Goal: Task Accomplishment & Management: Manage account settings

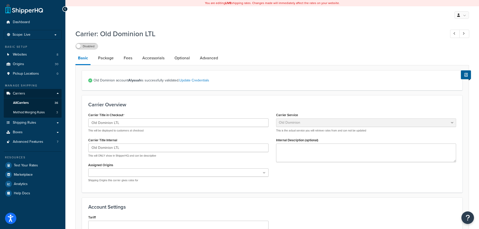
select select "dominionFreight"
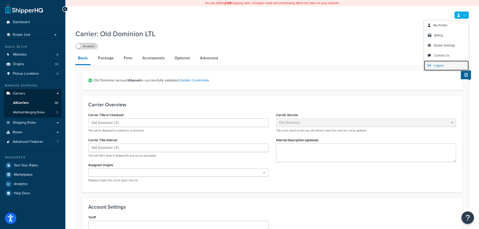
click at [439, 66] on span "Logout" at bounding box center [439, 65] width 10 height 5
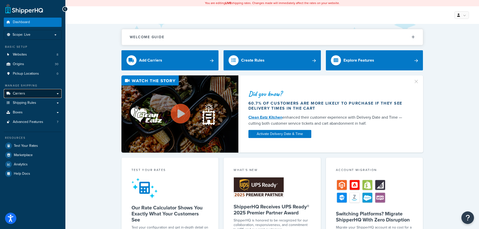
click at [33, 92] on link "Carriers" at bounding box center [33, 93] width 58 height 9
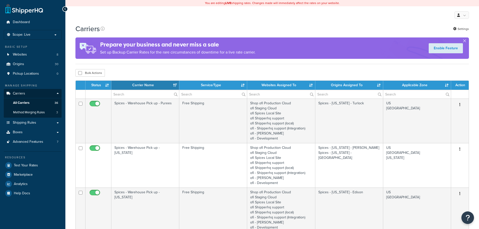
select select "15"
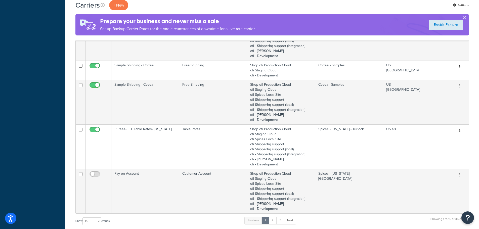
scroll to position [673, 0]
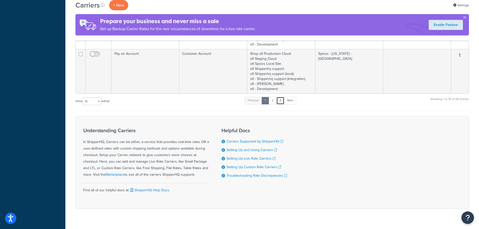
click at [277, 97] on link "3" at bounding box center [280, 101] width 8 height 8
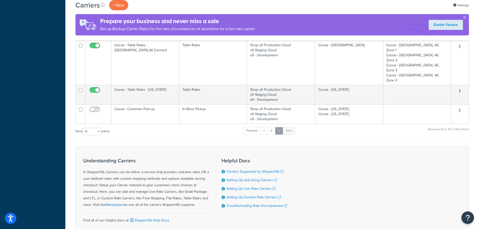
click at [281, 127] on link "3" at bounding box center [279, 131] width 8 height 8
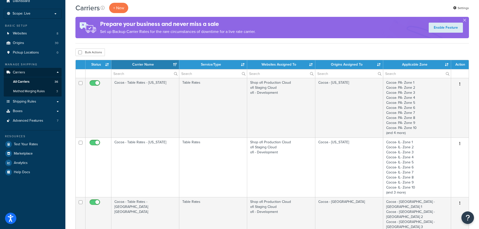
scroll to position [0, 0]
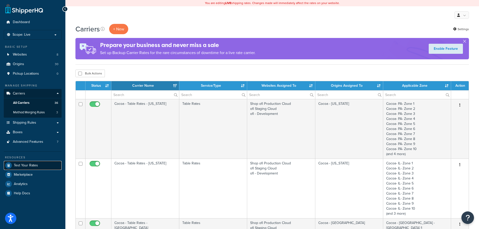
click at [48, 162] on link "Test Your Rates" at bounding box center [33, 165] width 58 height 9
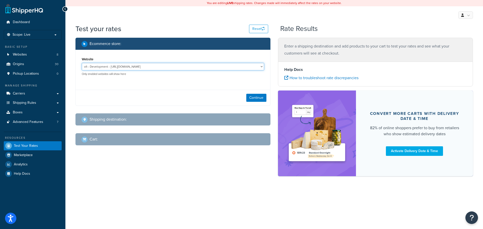
click at [173, 65] on select "ofi - Development - http://rajnikaspices.olammarkets.com/ ofi - Shipperhq suppo…" at bounding box center [173, 67] width 182 height 8
select select "179ccceb8c5176b752637b7ee3979b53"
click at [82, 63] on select "ofi - Development - http://rajnikaspices.olammarkets.com/ ofi - Shipperhq suppo…" at bounding box center [173, 67] width 182 height 8
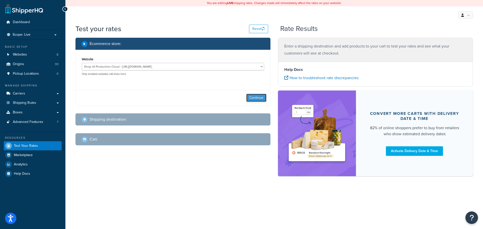
click at [249, 99] on button "Continue" at bounding box center [256, 98] width 20 height 8
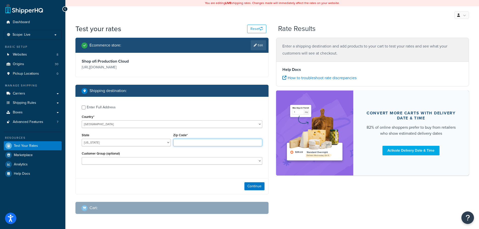
click at [176, 143] on input "Zip Code*" at bounding box center [217, 143] width 89 height 8
type input "55103"
click at [249, 182] on button "Continue" at bounding box center [254, 186] width 20 height 8
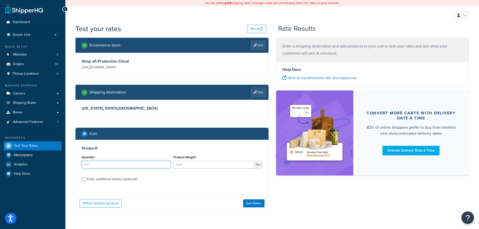
click at [131, 168] on input "Quantity*" at bounding box center [126, 165] width 89 height 8
type input "2"
type input "2000"
click at [128, 181] on div "Enter additional details (optional)" at bounding box center [112, 179] width 50 height 7
click at [85, 181] on input "Enter additional details (optional)" at bounding box center [84, 179] width 4 height 4
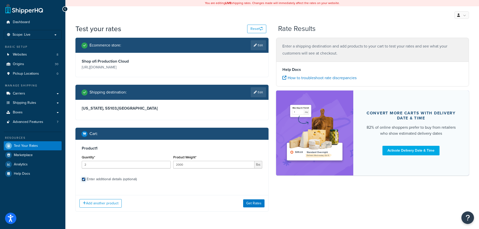
checkbox input "true"
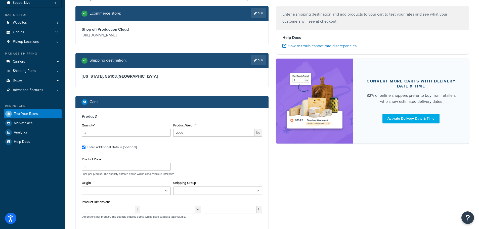
click at [130, 191] on ul at bounding box center [126, 190] width 89 height 8
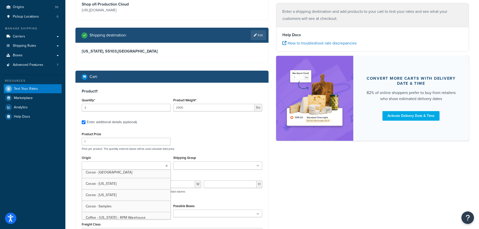
scroll to position [82, 0]
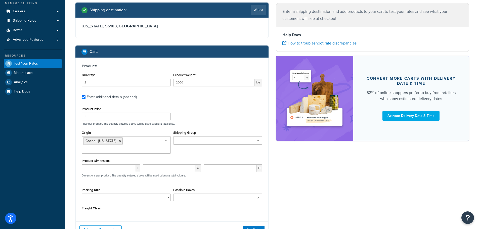
click at [256, 224] on div "Add another product Get Rates" at bounding box center [172, 229] width 193 height 16
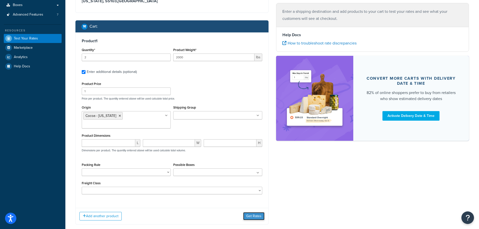
click at [257, 212] on button "Get Rates" at bounding box center [253, 216] width 21 height 8
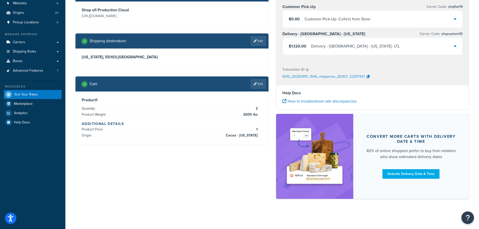
scroll to position [0, 0]
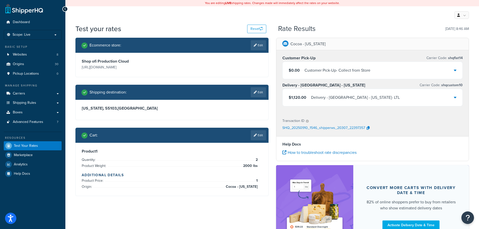
click at [339, 97] on div "Delivery - Midwest Warehouse - Illinois - LTL" at bounding box center [355, 97] width 89 height 7
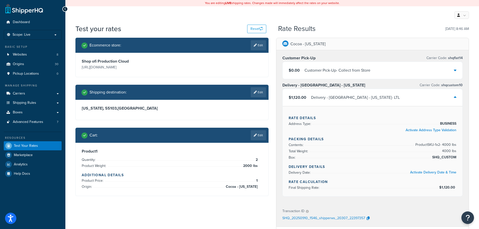
click at [339, 97] on div "Delivery - Midwest Warehouse - Illinois - LTL" at bounding box center [355, 97] width 89 height 7
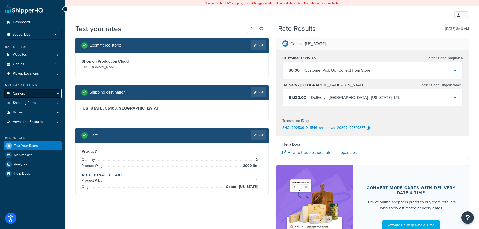
click at [36, 91] on link "Carriers" at bounding box center [33, 93] width 58 height 9
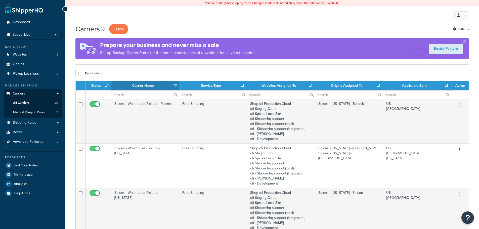
select select "15"
click at [36, 160] on div "Resources" at bounding box center [33, 157] width 58 height 4
click at [35, 165] on span "Test Your Rates" at bounding box center [26, 165] width 24 height 4
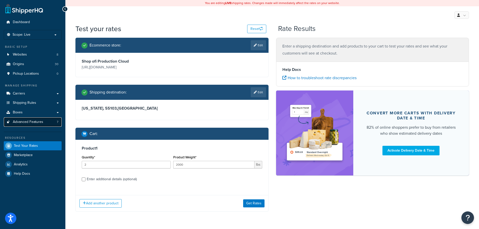
click at [31, 120] on span "Advanced Features" at bounding box center [28, 122] width 30 height 4
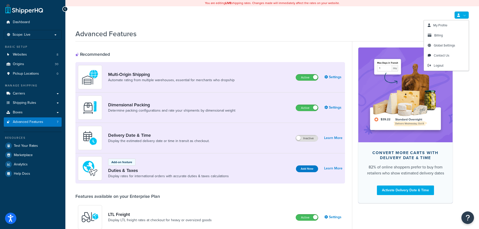
click at [467, 17] on link at bounding box center [461, 15] width 15 height 8
click at [441, 66] on span "Logout" at bounding box center [439, 65] width 10 height 5
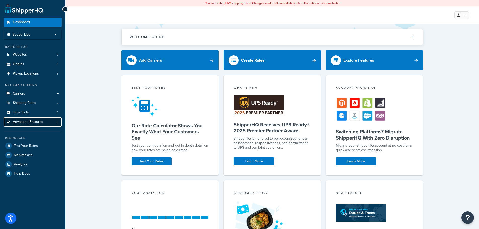
click at [43, 122] on link "Advanced Features 5" at bounding box center [33, 121] width 58 height 9
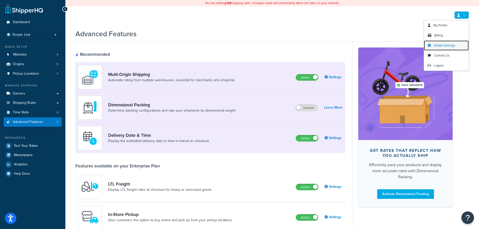
click at [442, 44] on span "Global Settings" at bounding box center [444, 45] width 21 height 5
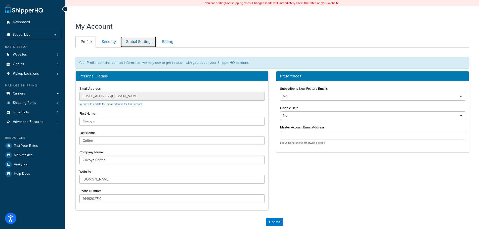
click at [134, 39] on link "Global Settings" at bounding box center [138, 41] width 36 height 11
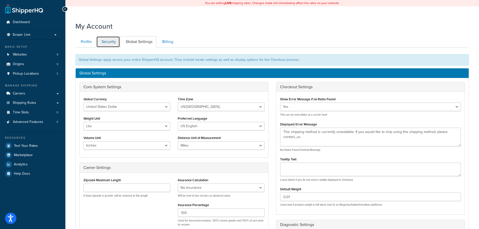
click at [111, 39] on link "Security" at bounding box center [108, 41] width 24 height 11
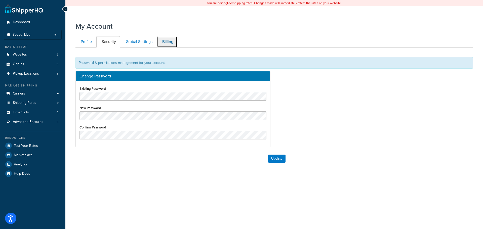
click at [157, 41] on link "Billing" at bounding box center [167, 41] width 20 height 11
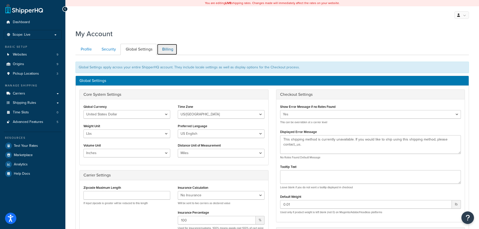
click at [165, 52] on link "Billing" at bounding box center [167, 49] width 20 height 11
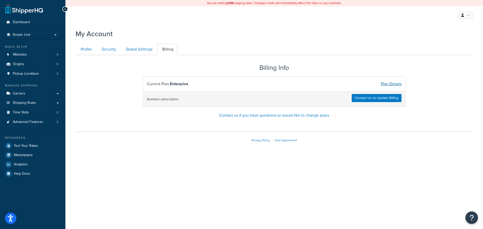
click at [395, 85] on link "Plan Details" at bounding box center [391, 84] width 21 height 6
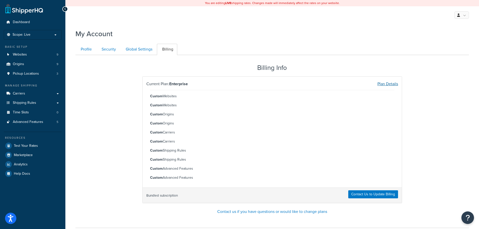
click at [390, 84] on link "Plan Details" at bounding box center [387, 84] width 21 height 6
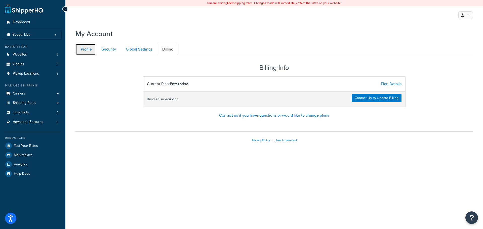
click at [87, 51] on link "Profile" at bounding box center [85, 49] width 20 height 11
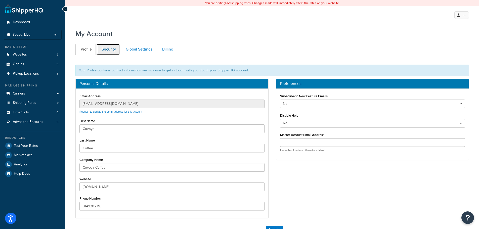
click at [114, 49] on link "Security" at bounding box center [108, 49] width 24 height 11
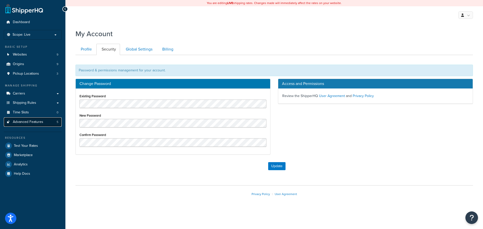
click at [45, 120] on link "Advanced Features 5" at bounding box center [33, 121] width 58 height 9
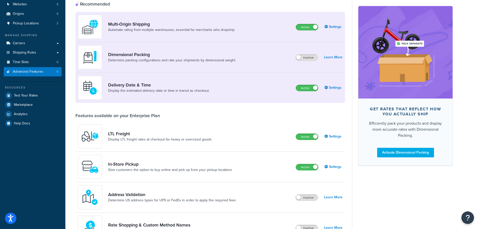
scroll to position [25, 0]
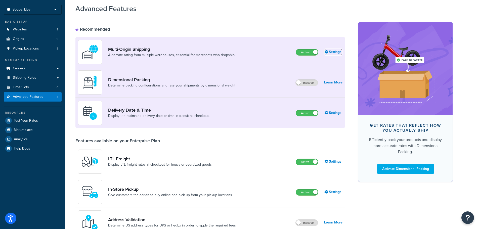
click at [329, 52] on link "Settings" at bounding box center [333, 52] width 18 height 7
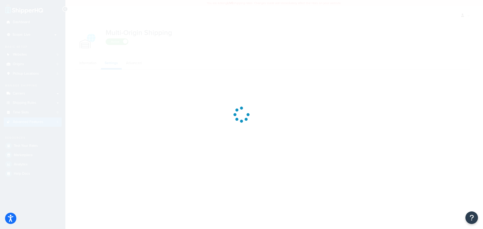
select select "false"
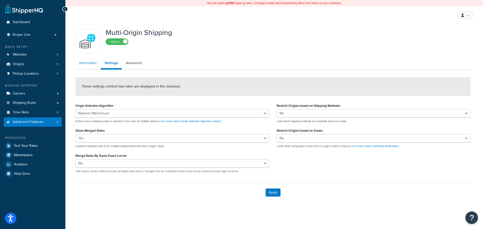
click at [90, 63] on link "Information" at bounding box center [87, 63] width 25 height 10
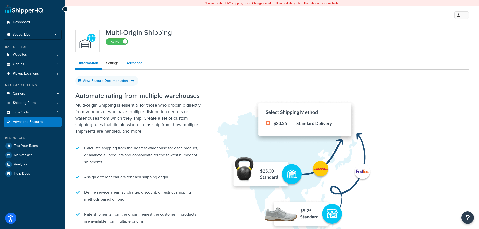
click at [130, 61] on link "Advanced" at bounding box center [134, 63] width 23 height 10
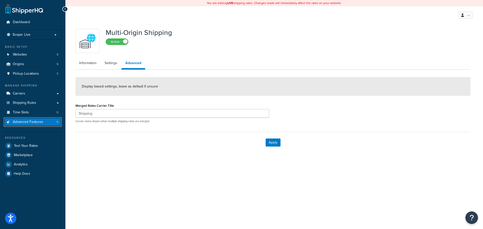
click at [45, 122] on link "Advanced Features 5" at bounding box center [33, 121] width 58 height 9
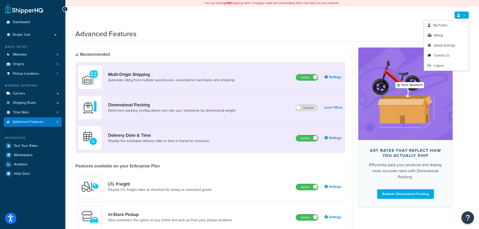
click at [459, 14] on icon at bounding box center [458, 15] width 3 height 3
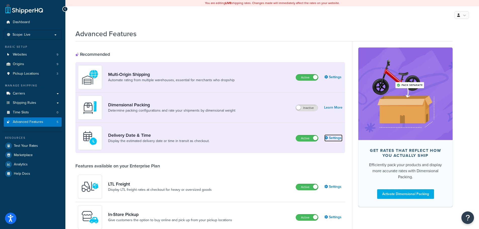
click at [337, 137] on link "Settings" at bounding box center [333, 137] width 18 height 7
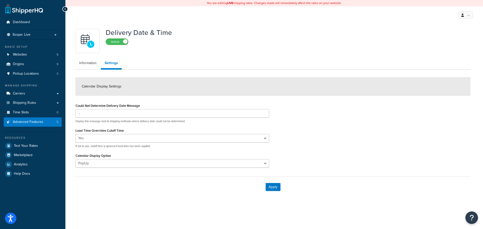
click at [116, 85] on span "Calendar Display Settings" at bounding box center [102, 86] width 40 height 5
click at [89, 62] on link "Information" at bounding box center [87, 63] width 25 height 10
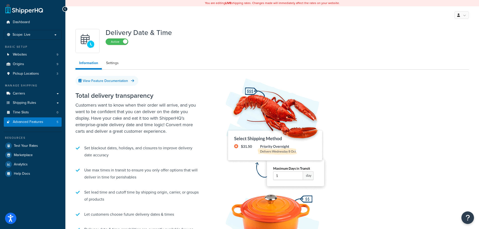
click at [113, 57] on div "Delivery Date & Time Active Information Settings View Feature Documentation Tot…" at bounding box center [272, 164] width 401 height 276
click at [114, 61] on link "Settings" at bounding box center [112, 63] width 20 height 10
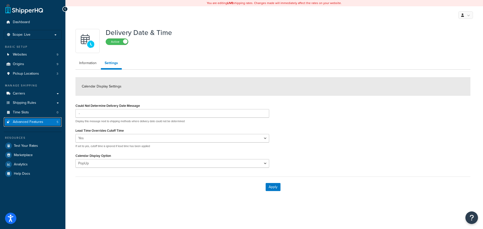
click at [38, 123] on span "Advanced Features" at bounding box center [28, 122] width 30 height 4
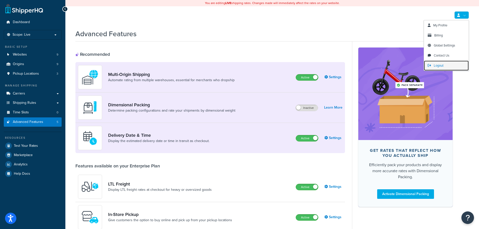
click at [441, 65] on span "Logout" at bounding box center [439, 65] width 10 height 5
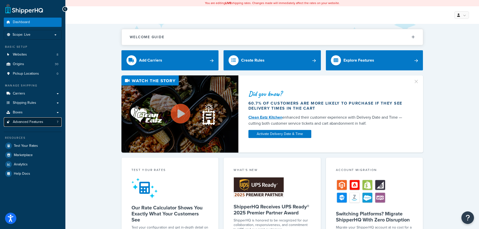
click at [39, 124] on span "Advanced Features" at bounding box center [28, 122] width 30 height 4
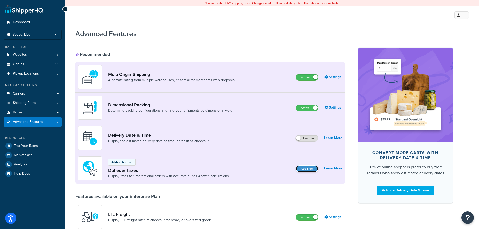
click at [308, 165] on button "Add Now" at bounding box center [307, 168] width 22 height 7
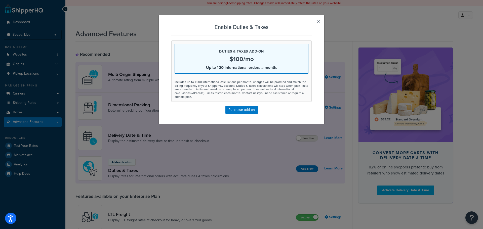
click at [311, 23] on button "button" at bounding box center [310, 23] width 1 height 1
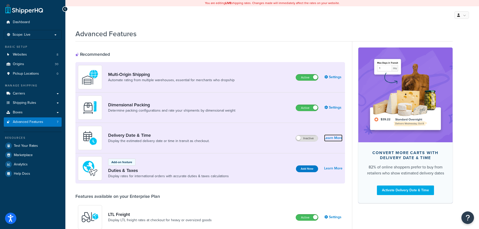
click at [338, 138] on link "Learn More" at bounding box center [333, 137] width 18 height 7
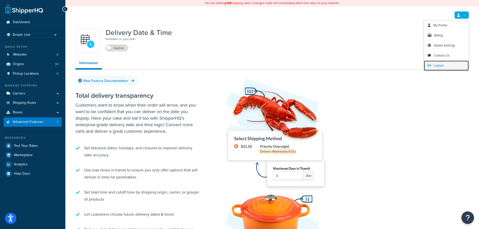
click at [439, 65] on span "Logout" at bounding box center [439, 65] width 10 height 5
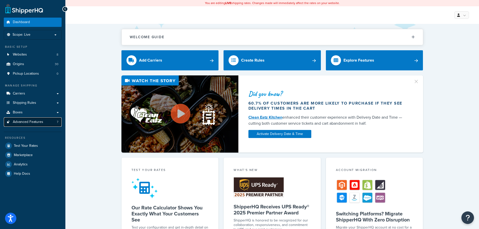
click at [47, 124] on link "Advanced Features 7" at bounding box center [33, 121] width 58 height 9
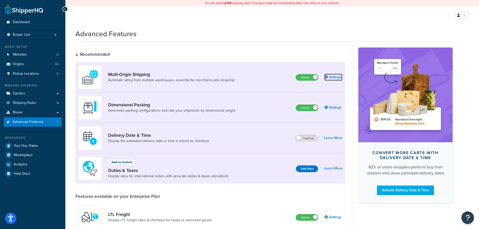
click at [336, 77] on link "Settings" at bounding box center [333, 77] width 18 height 7
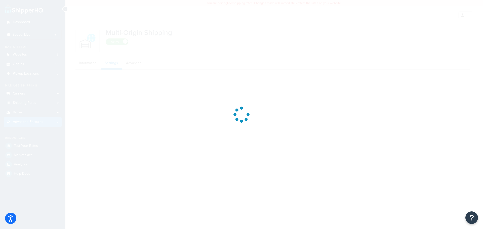
select select "false"
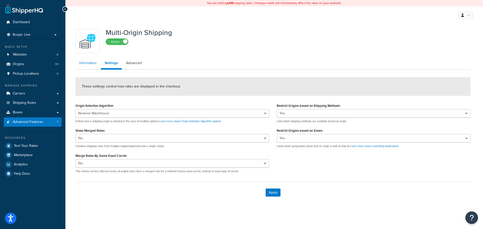
click at [91, 63] on link "Information" at bounding box center [87, 63] width 25 height 10
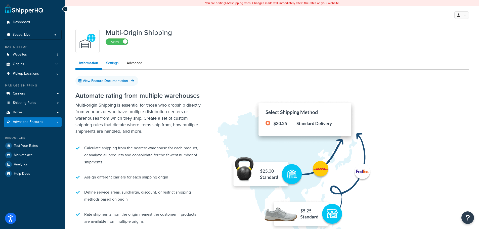
click at [107, 63] on link "Settings" at bounding box center [112, 63] width 20 height 10
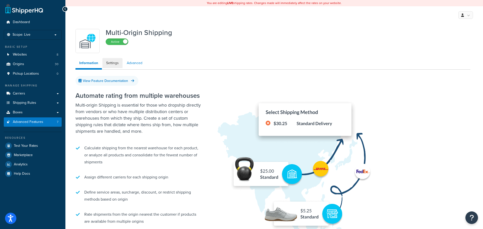
select select "false"
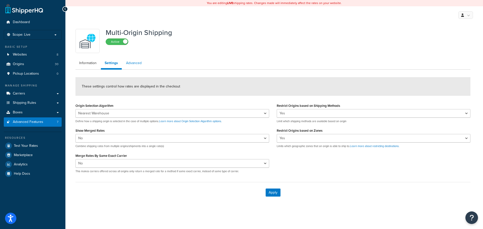
click at [130, 62] on link "Advanced" at bounding box center [133, 63] width 23 height 10
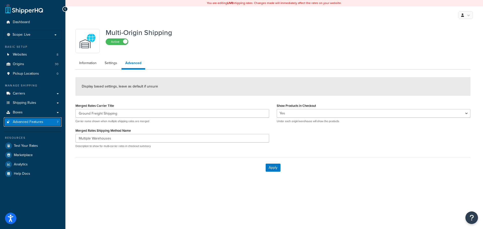
click at [45, 122] on link "Advanced Features 7" at bounding box center [33, 121] width 58 height 9
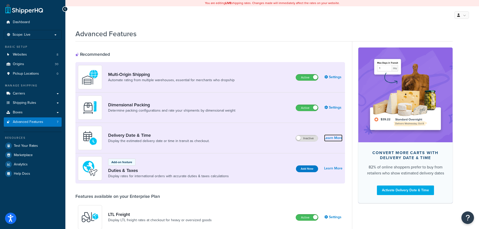
click at [338, 138] on link "Learn More" at bounding box center [333, 137] width 18 height 7
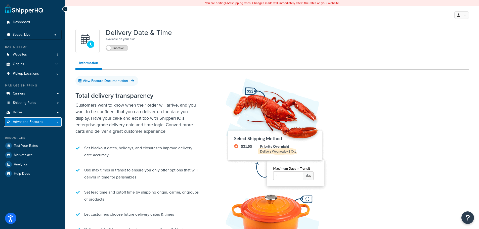
click at [38, 123] on span "Advanced Features" at bounding box center [28, 122] width 30 height 4
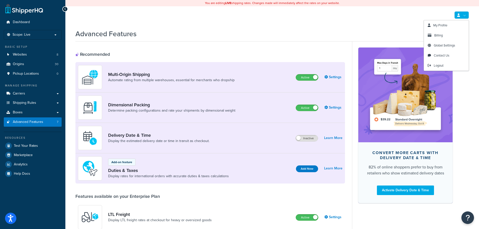
click at [463, 15] on link at bounding box center [461, 15] width 15 height 8
click at [440, 66] on span "Logout" at bounding box center [439, 65] width 10 height 5
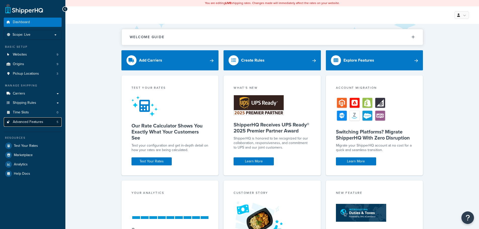
click at [45, 122] on link "Advanced Features 5" at bounding box center [33, 121] width 58 height 9
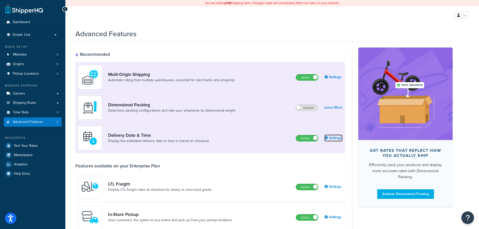
click at [337, 138] on link "Settings" at bounding box center [333, 137] width 18 height 7
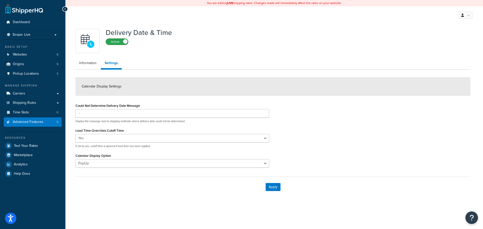
click at [122, 43] on label "Active" at bounding box center [117, 42] width 22 height 6
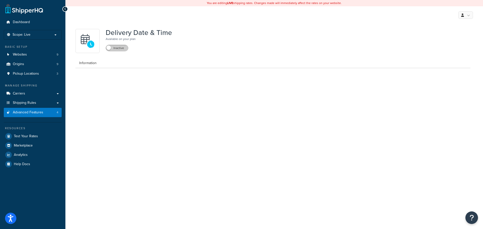
click at [119, 48] on label "Inactive" at bounding box center [117, 48] width 22 height 6
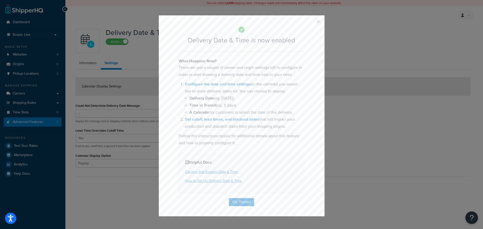
click at [311, 23] on button "button" at bounding box center [310, 23] width 1 height 1
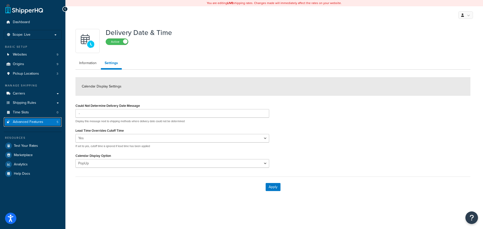
click at [30, 118] on link "Advanced Features 5" at bounding box center [33, 121] width 58 height 9
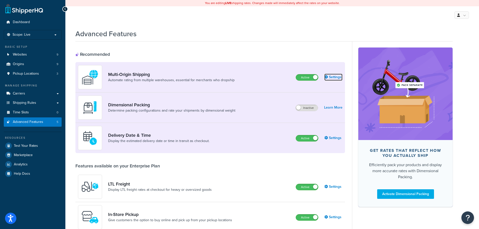
click at [337, 76] on link "Settings" at bounding box center [333, 77] width 18 height 7
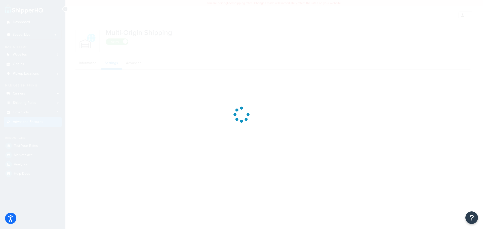
select select "false"
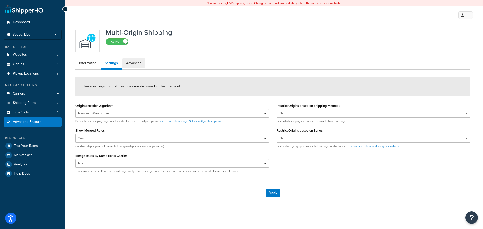
click at [136, 63] on link "Advanced" at bounding box center [133, 63] width 23 height 10
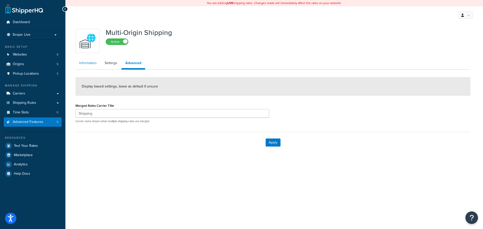
click at [95, 63] on link "Information" at bounding box center [87, 63] width 25 height 10
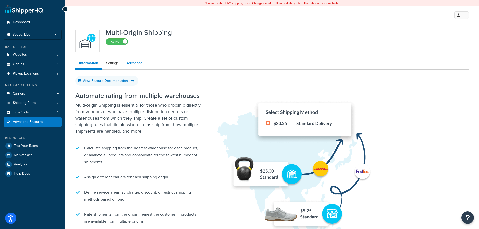
click at [126, 65] on link "Advanced" at bounding box center [134, 63] width 23 height 10
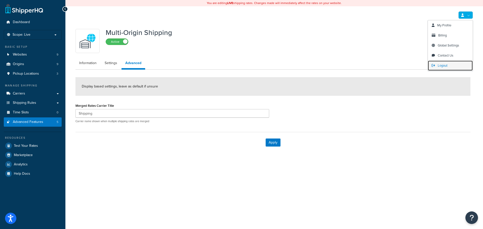
click at [446, 65] on span "Logout" at bounding box center [442, 65] width 10 height 5
